Goal: Task Accomplishment & Management: Manage account settings

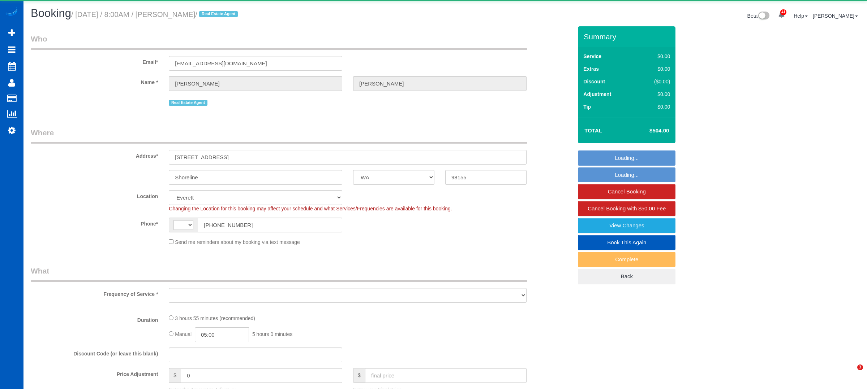
select select "WA"
select select "string:fspay-29fb7387-665f-439c-9dce-09a3bf446a93"
select select "string:[GEOGRAPHIC_DATA]"
select select "object:1196"
select select "199"
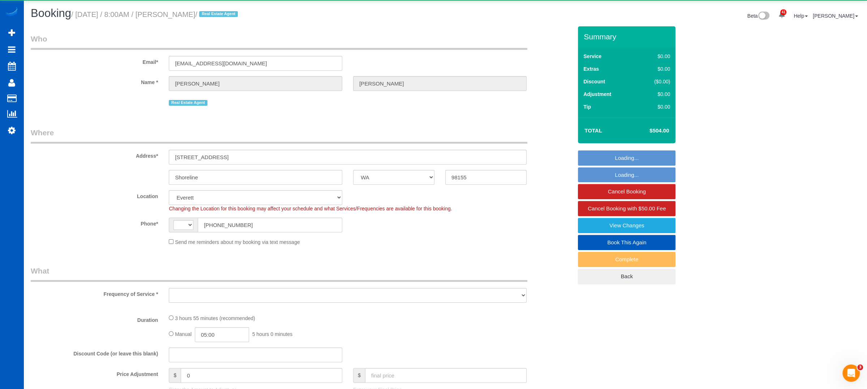
select select "2001"
select select "4"
select select "2"
select select "spot1"
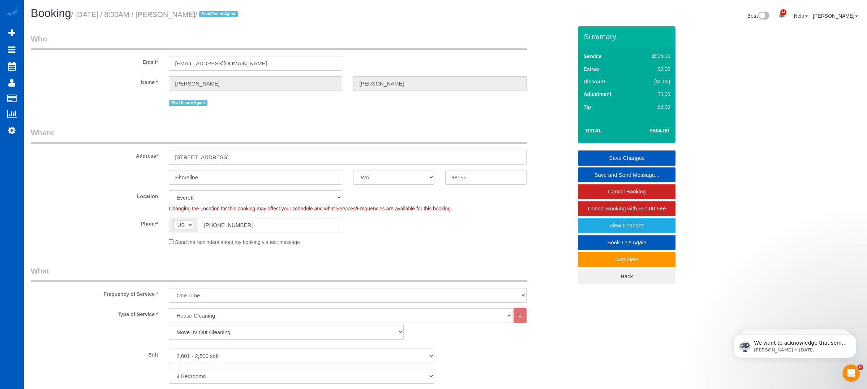
click at [398, 242] on div "Send me reminders about my booking via text message" at bounding box center [347, 242] width 369 height 8
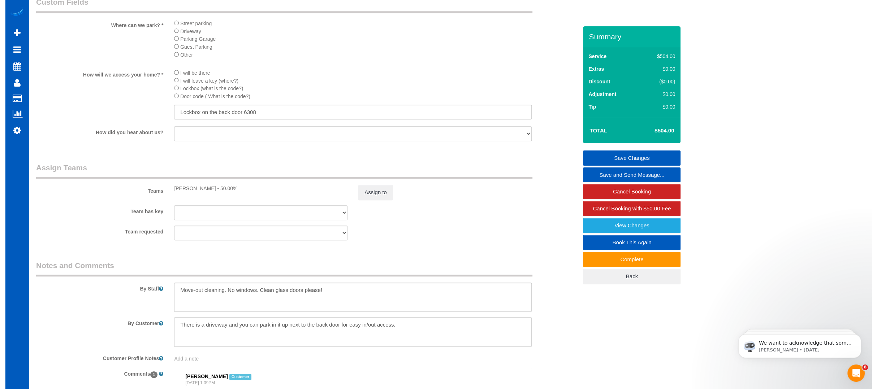
scroll to position [792, 0]
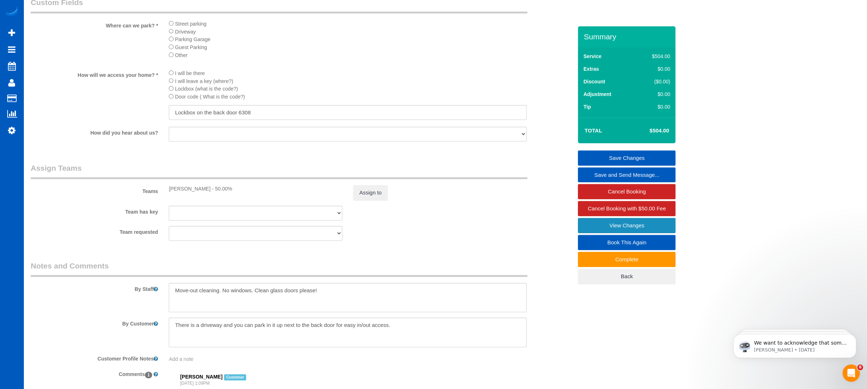
click at [623, 224] on link "View Changes" at bounding box center [627, 225] width 98 height 15
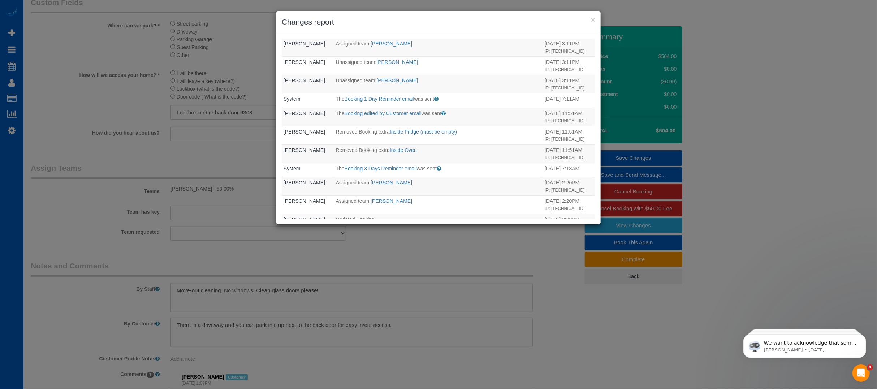
scroll to position [0, 0]
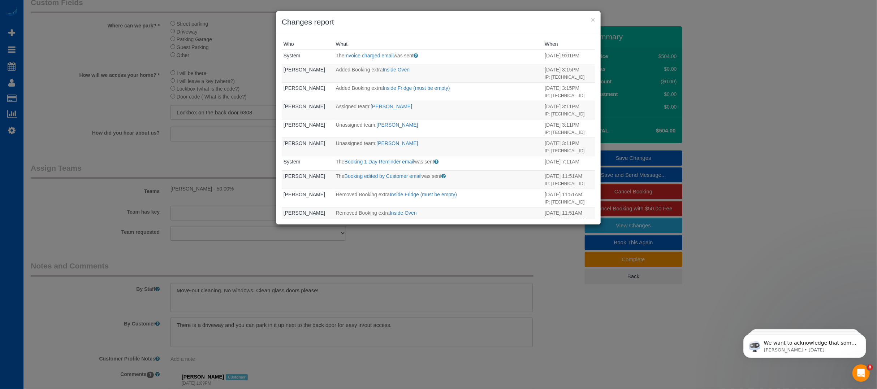
click at [203, 171] on div "× Changes report Who What When System The Invoice charged email was sent Sent i…" at bounding box center [438, 194] width 877 height 389
click at [436, 255] on div "× Changes report Who What When System The Invoice charged email was sent Sent i…" at bounding box center [438, 194] width 877 height 389
click at [593, 19] on button "×" at bounding box center [593, 20] width 4 height 8
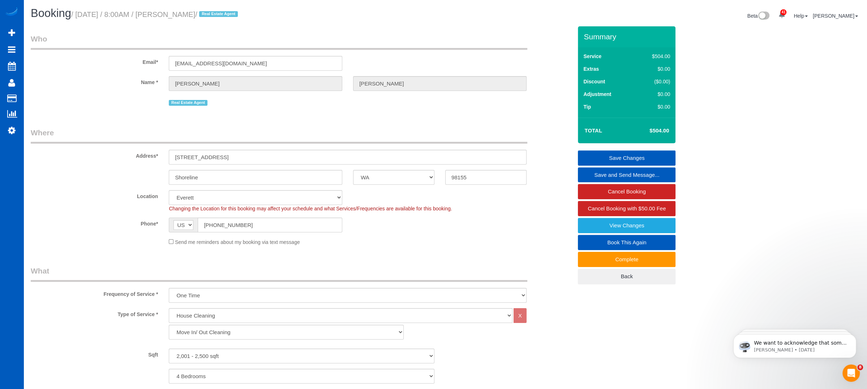
click at [490, 244] on div "Send me reminders about my booking via text message" at bounding box center [347, 242] width 369 height 8
